Goal: Information Seeking & Learning: Learn about a topic

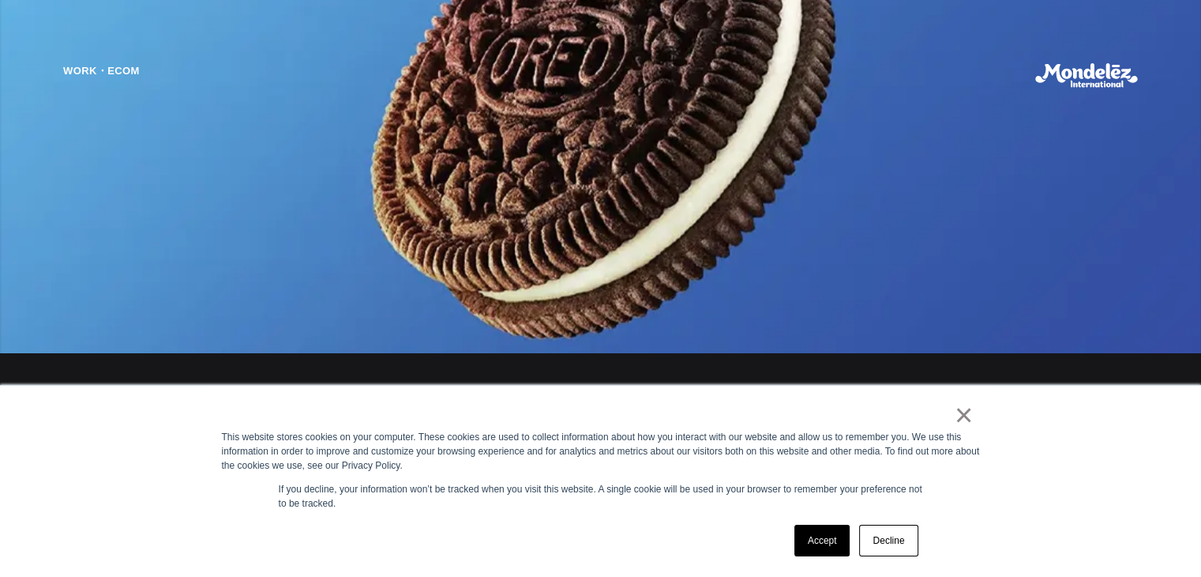
scroll to position [1379, 0]
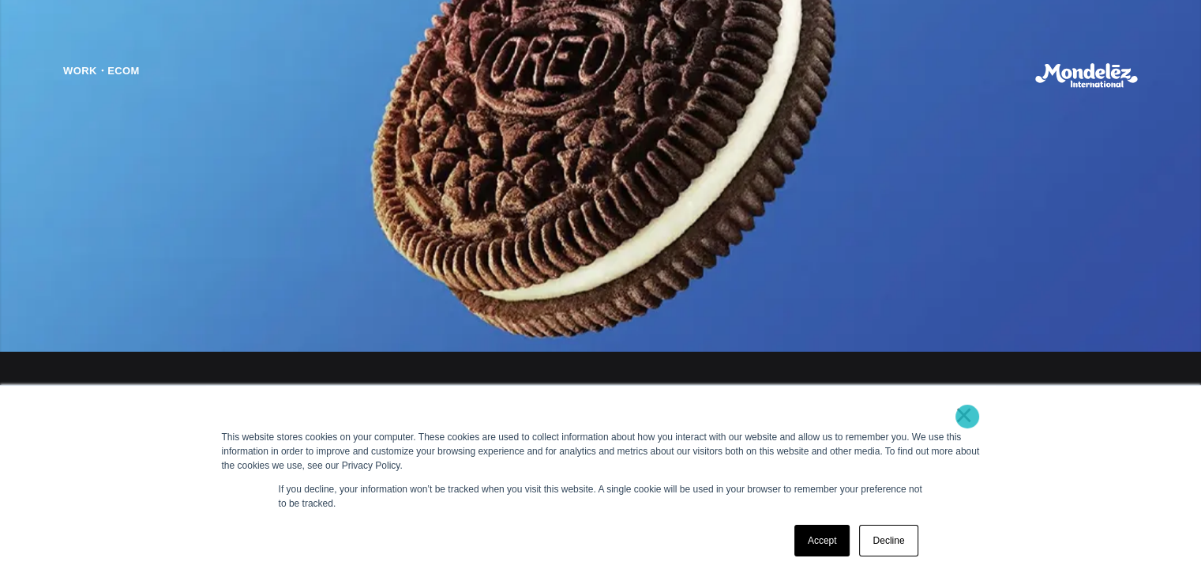
click at [968, 416] on link "×" at bounding box center [964, 415] width 19 height 14
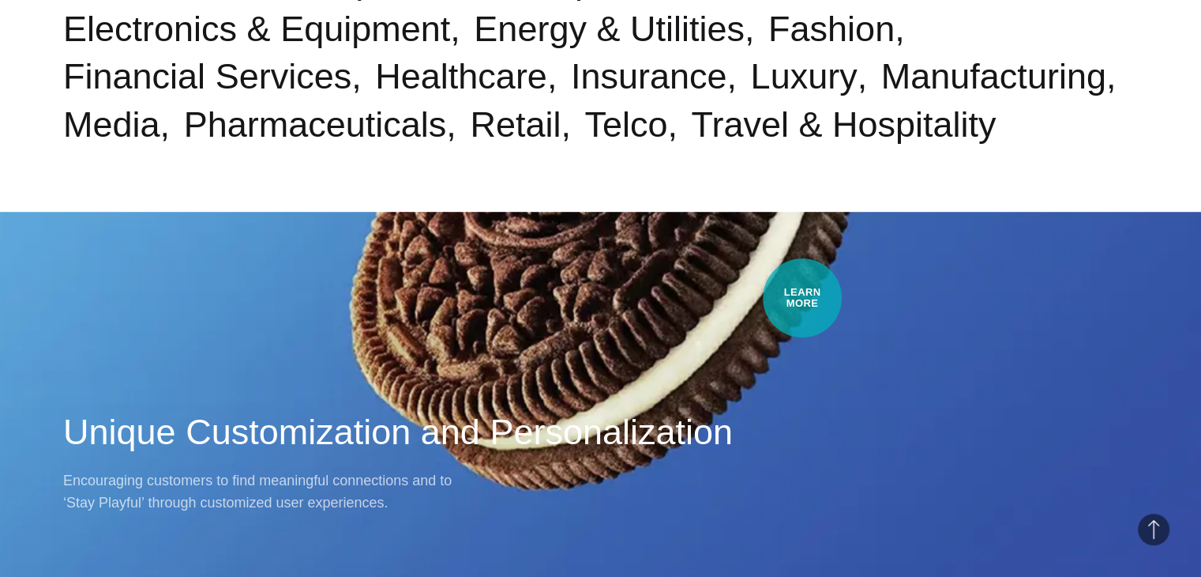
scroll to position [938, 0]
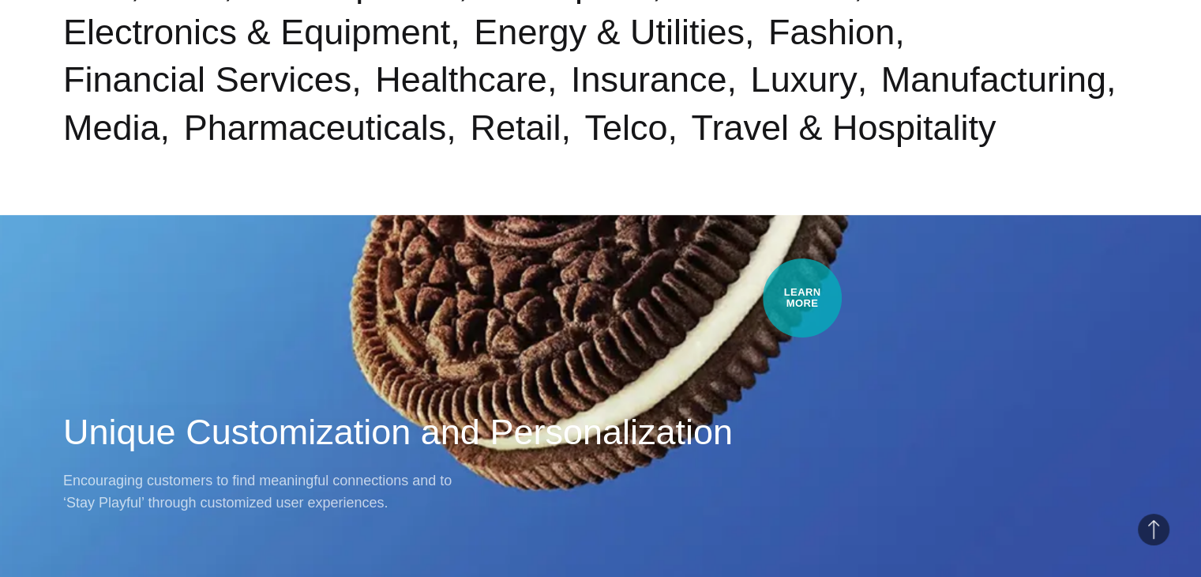
drag, startPoint x: 803, startPoint y: 298, endPoint x: 696, endPoint y: 180, distance: 158.8
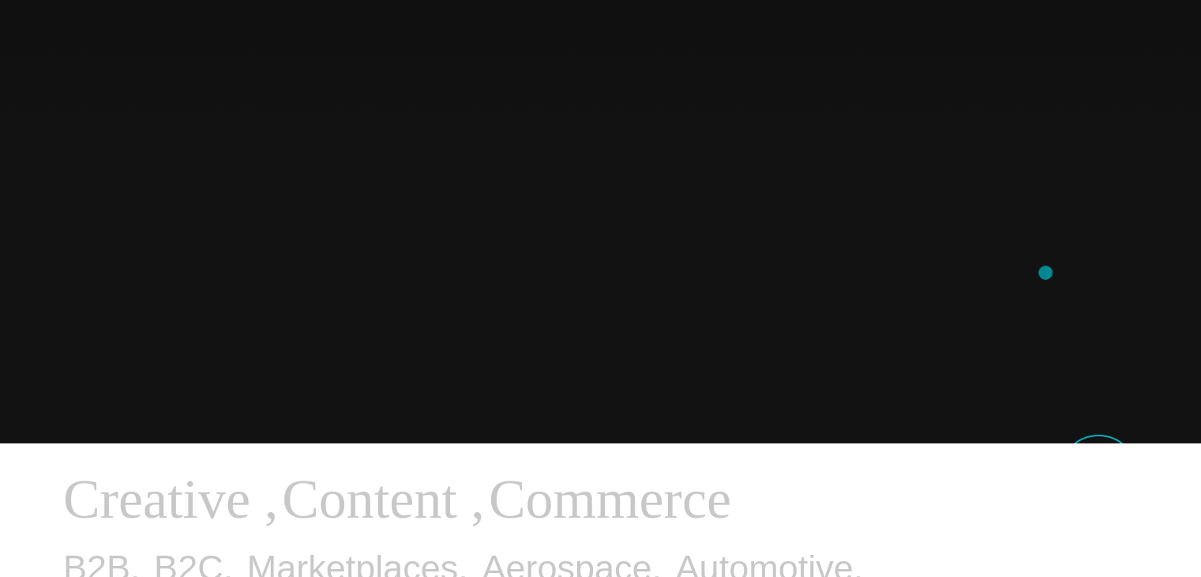
scroll to position [0, 0]
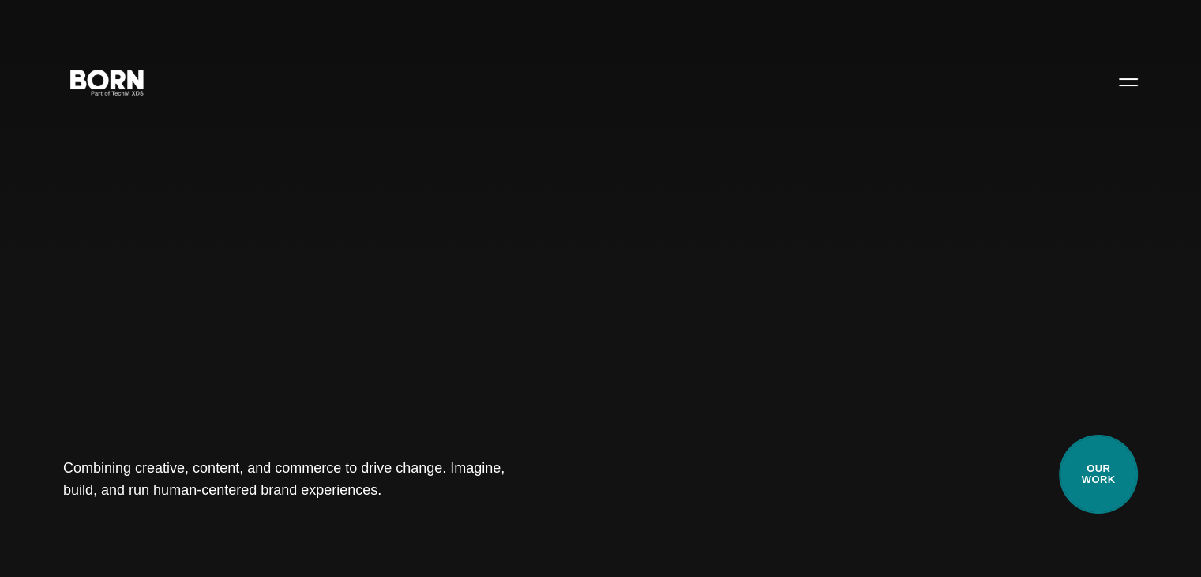
click at [1114, 491] on link "Our Work" at bounding box center [1098, 473] width 79 height 79
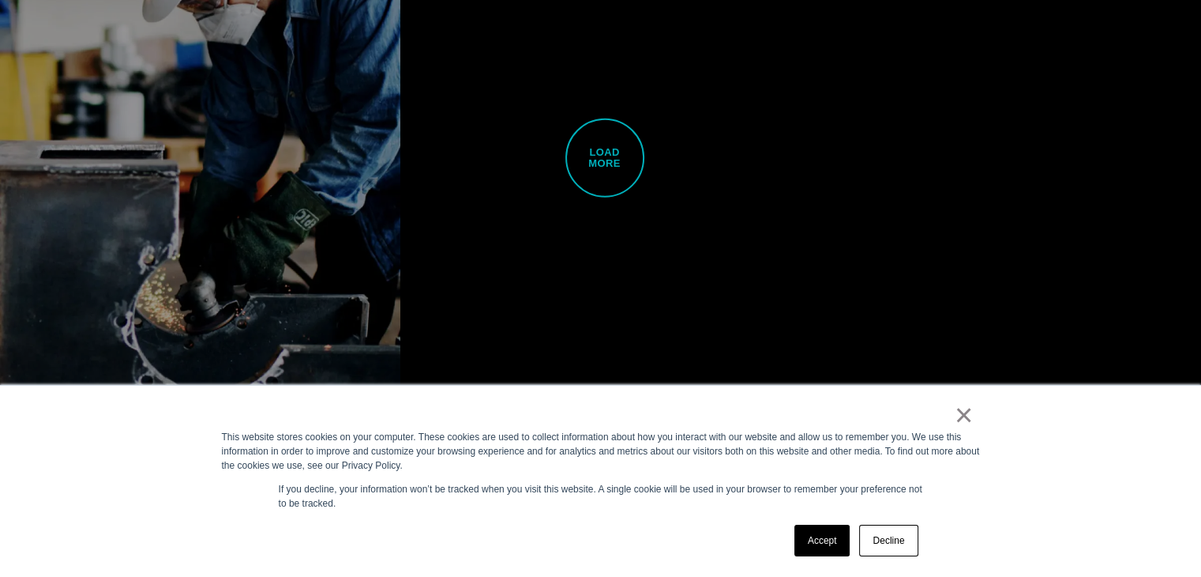
scroll to position [4258, 0]
click at [828, 544] on link "Accept" at bounding box center [823, 540] width 56 height 32
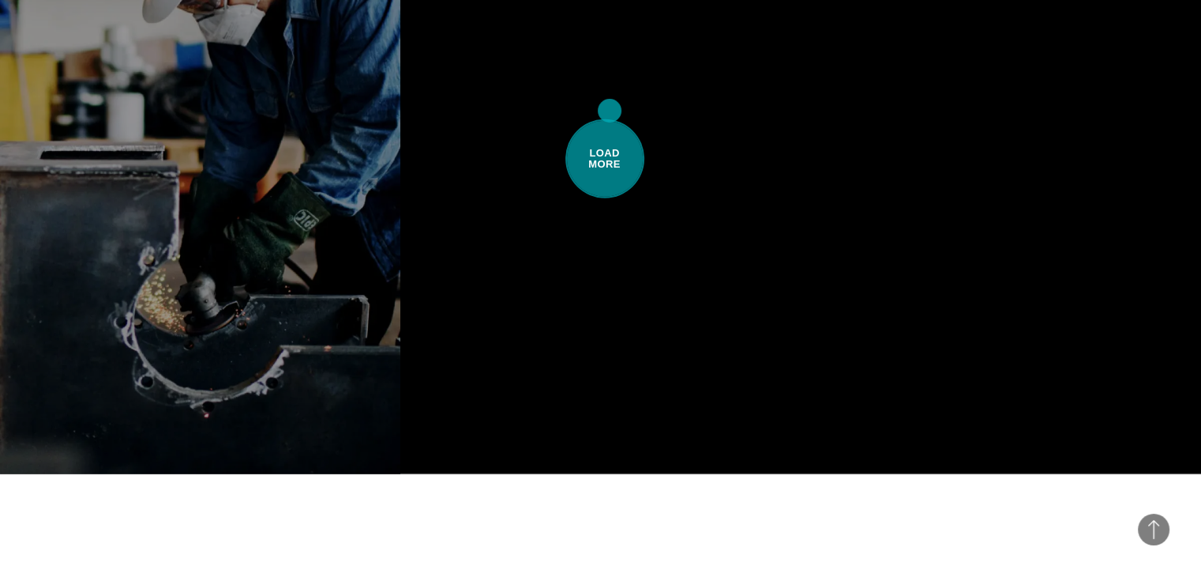
click at [610, 119] on span "Load More" at bounding box center [605, 158] width 79 height 79
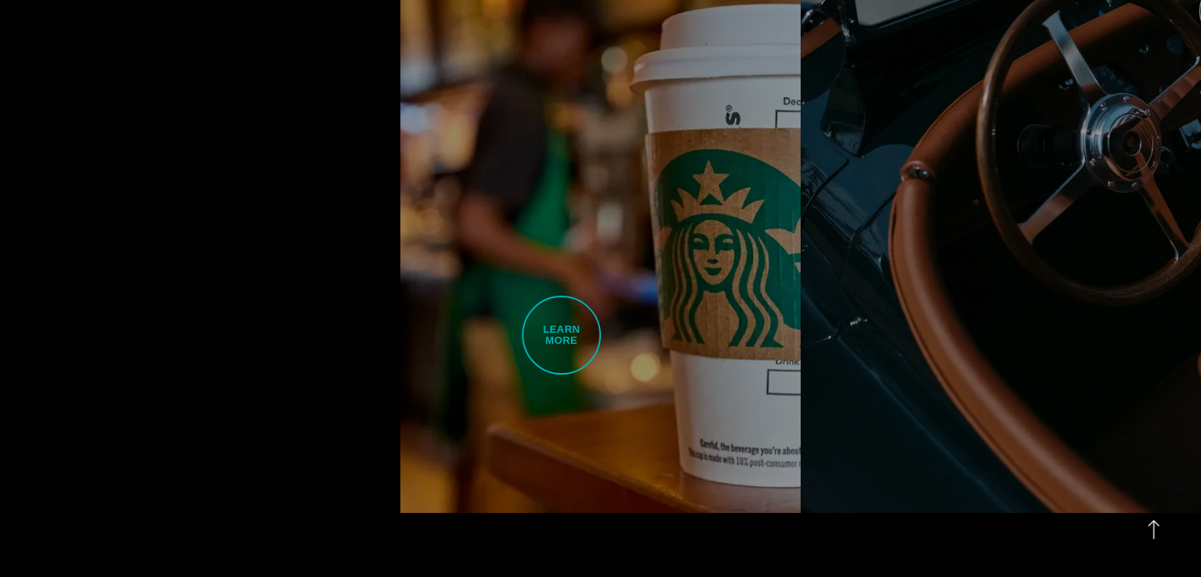
scroll to position [4850, 0]
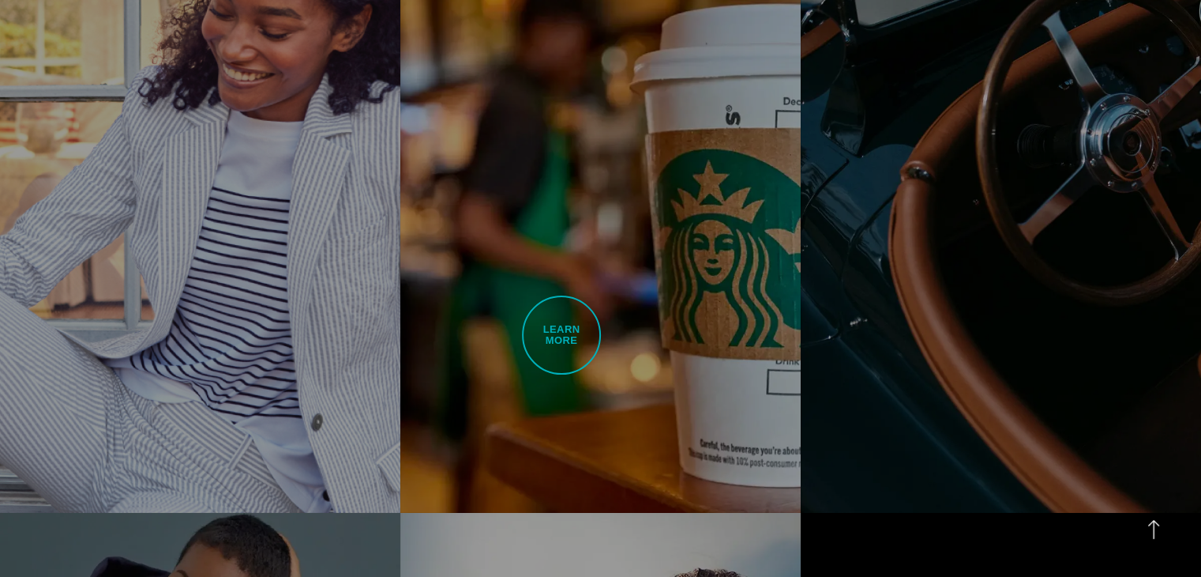
click at [562, 335] on link "Nestle Starbucks B2B Innovation for a Coffeehouse Giant An indomitable househol…" at bounding box center [600, 197] width 400 height 631
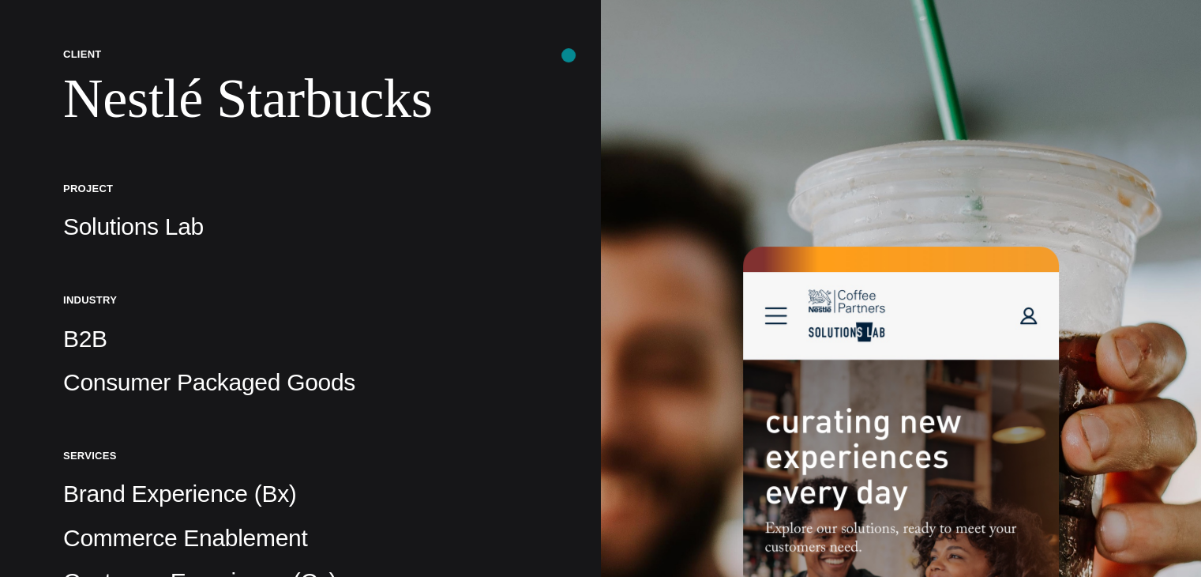
scroll to position [79, 0]
